Goal: Navigation & Orientation: Find specific page/section

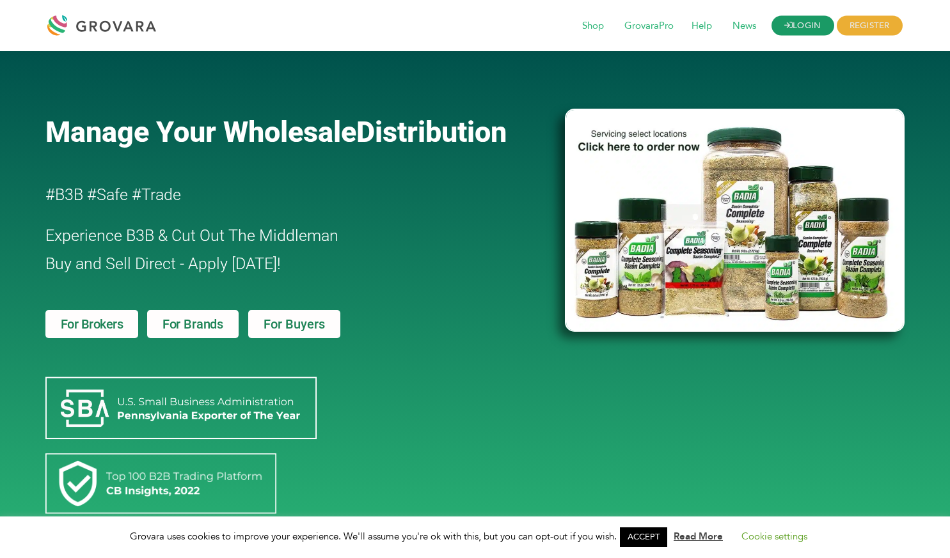
click at [809, 20] on link "LOGIN" at bounding box center [803, 26] width 63 height 20
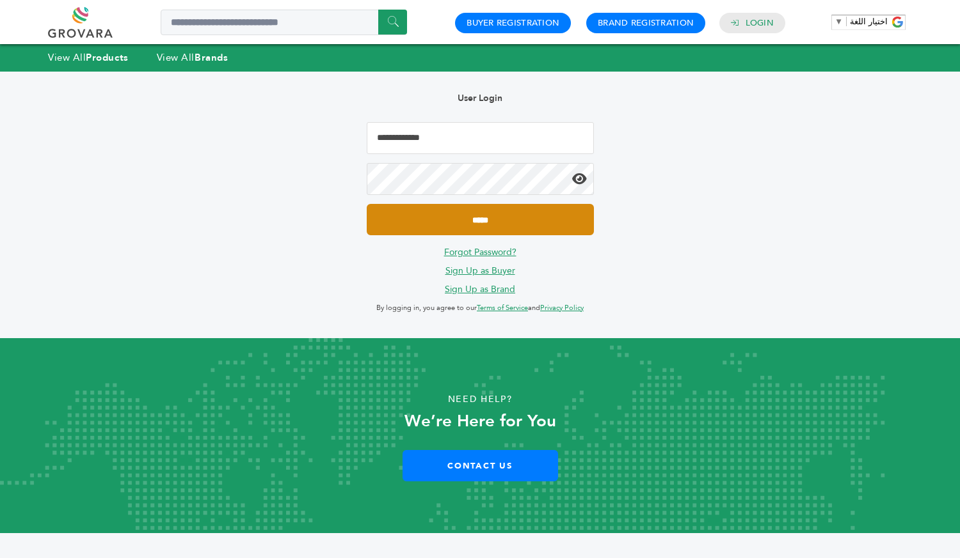
type input "**********"
click at [478, 219] on input "*****" at bounding box center [480, 219] width 227 height 31
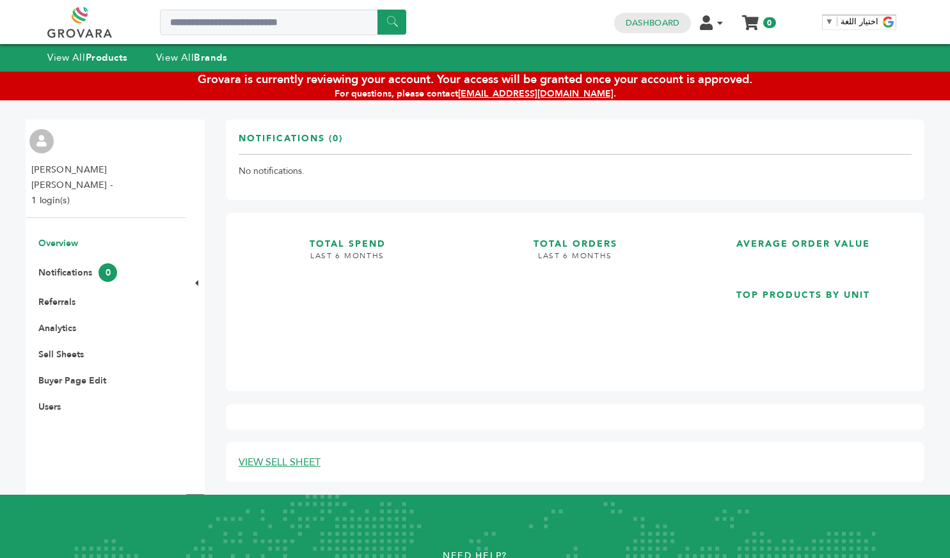
click at [67, 237] on link "Overview" at bounding box center [58, 243] width 40 height 12
